Goal: Answer question/provide support

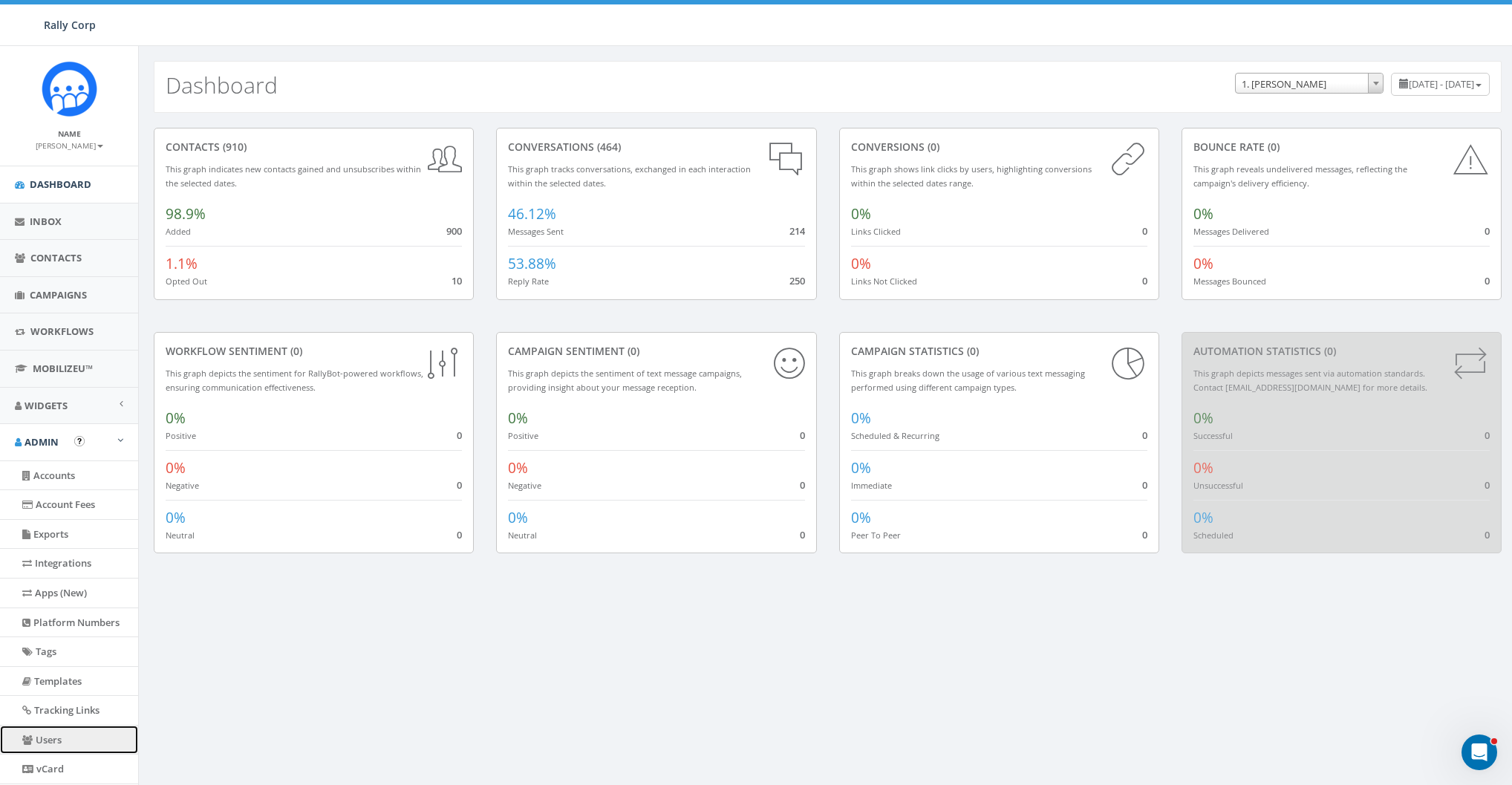
click at [51, 742] on link "Users" at bounding box center [69, 740] width 138 height 29
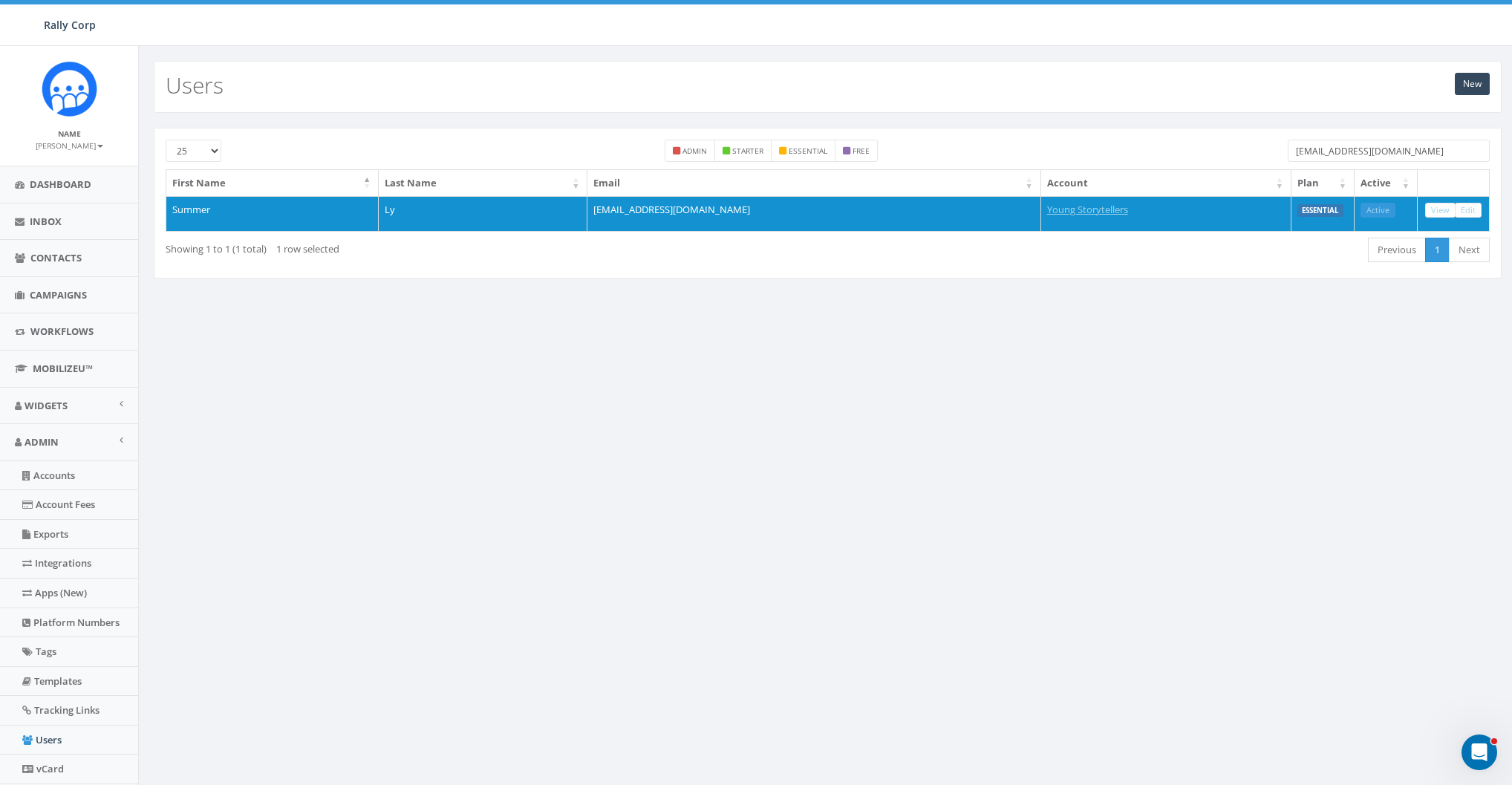
click at [1382, 155] on input "summer@youngstorytellers.com" at bounding box center [1389, 151] width 202 height 22
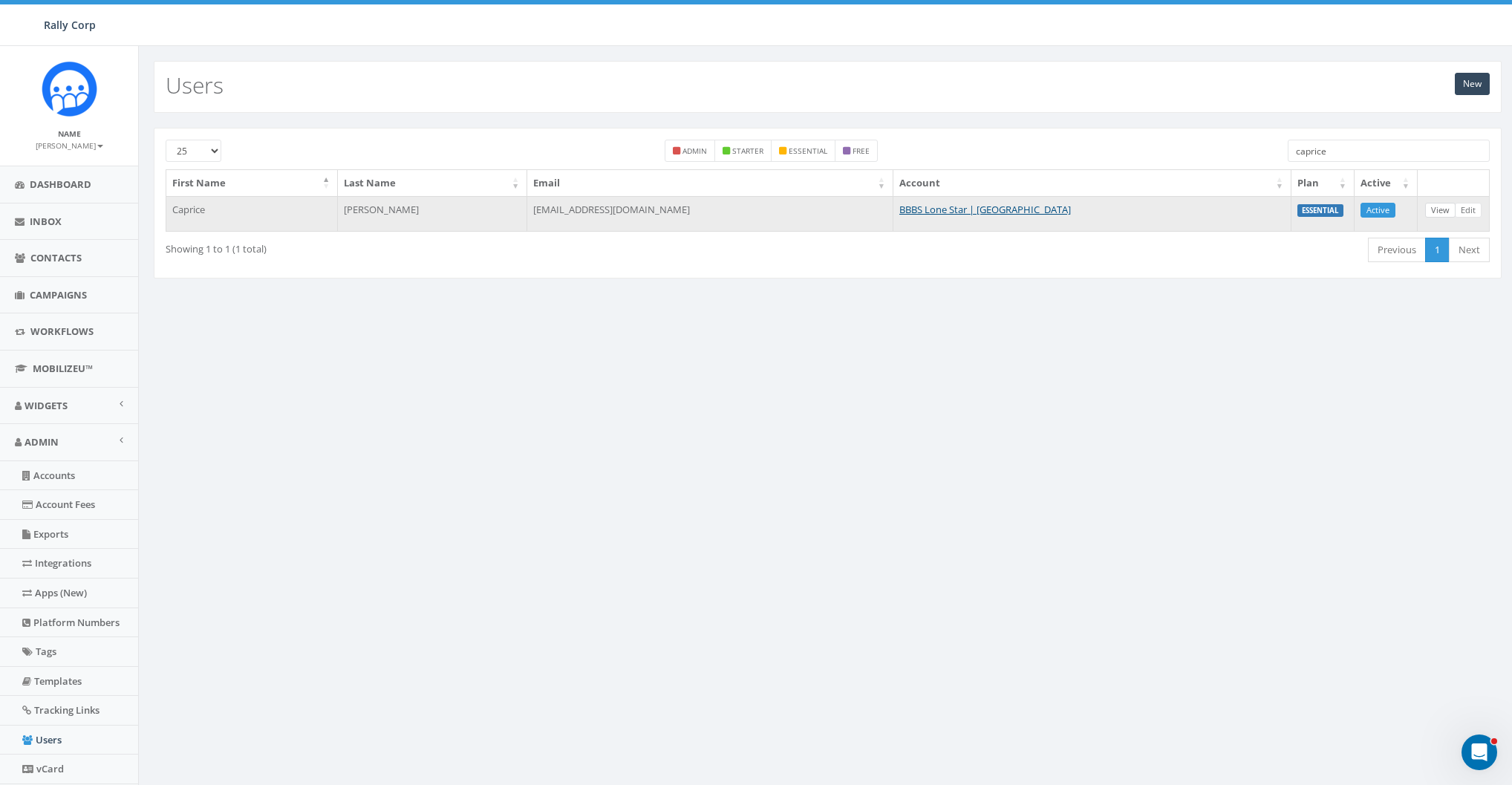
type input "caprice"
click at [1447, 210] on link "View" at bounding box center [1440, 211] width 30 height 16
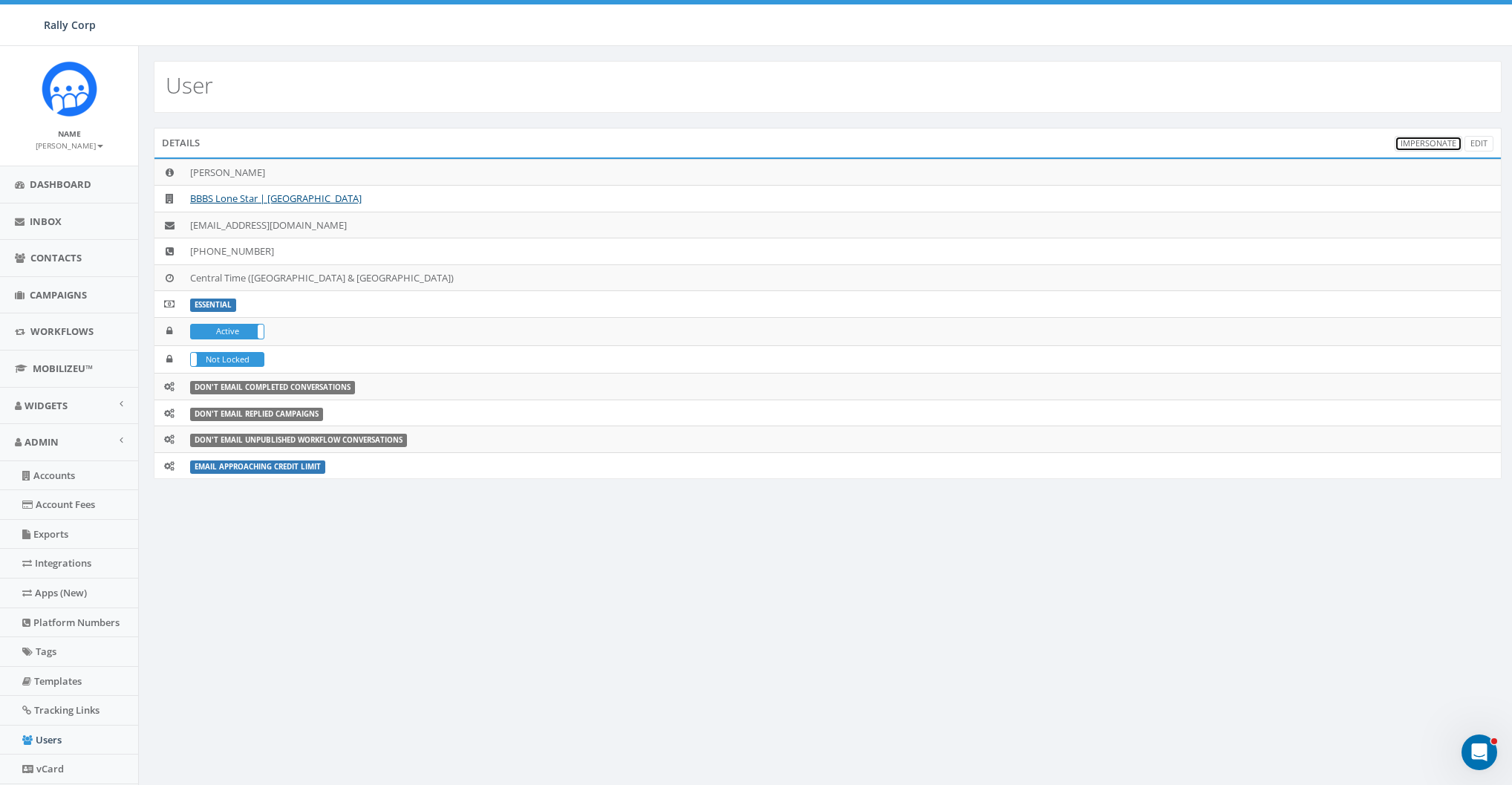
click at [1429, 142] on link "Impersonate" at bounding box center [1428, 144] width 68 height 16
